Goal: Task Accomplishment & Management: Manage account settings

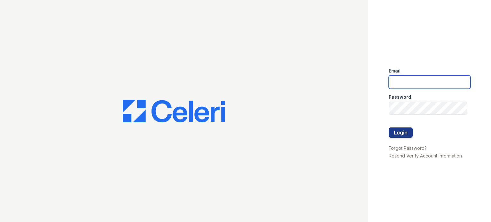
click at [418, 79] on input "email" at bounding box center [430, 81] width 82 height 13
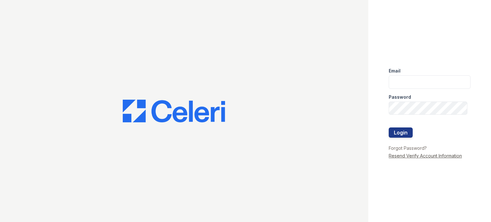
click at [435, 156] on link "Resend Verify Account Information" at bounding box center [425, 155] width 73 height 5
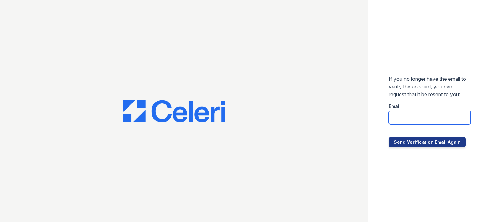
click at [439, 122] on input "email" at bounding box center [430, 117] width 82 height 13
type input "[EMAIL_ADDRESS][DOMAIN_NAME]"
click at [389, 137] on button "Send Verification Email Again" at bounding box center [427, 142] width 77 height 10
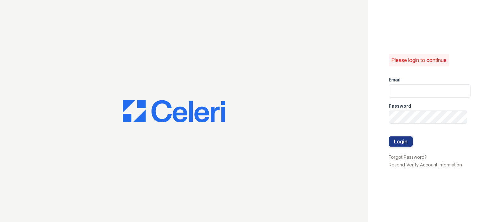
click at [418, 80] on div "Email" at bounding box center [430, 78] width 82 height 13
click at [412, 159] on link "Forgot Password?" at bounding box center [408, 156] width 38 height 5
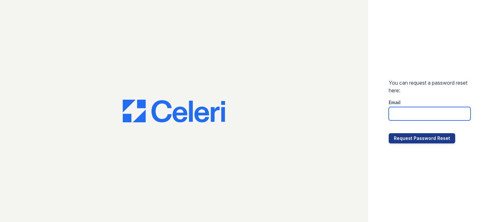
click at [402, 112] on input "email" at bounding box center [430, 113] width 82 height 13
type input "[EMAIL_ADDRESS][DOMAIN_NAME]"
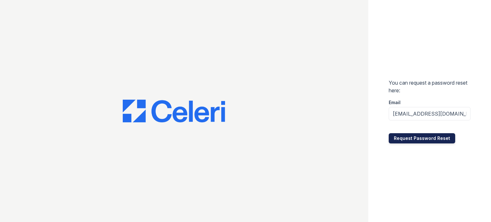
click at [427, 138] on button "Request Password Reset" at bounding box center [422, 138] width 67 height 10
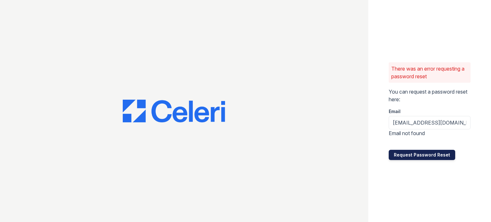
click at [419, 154] on button "Request Password Reset" at bounding box center [422, 155] width 67 height 10
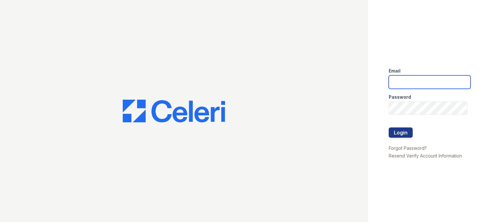
click at [425, 79] on input "email" at bounding box center [430, 81] width 82 height 13
click at [199, 85] on div at bounding box center [184, 111] width 368 height 222
click at [154, 117] on img at bounding box center [174, 111] width 102 height 23
